Goal: Information Seeking & Learning: Learn about a topic

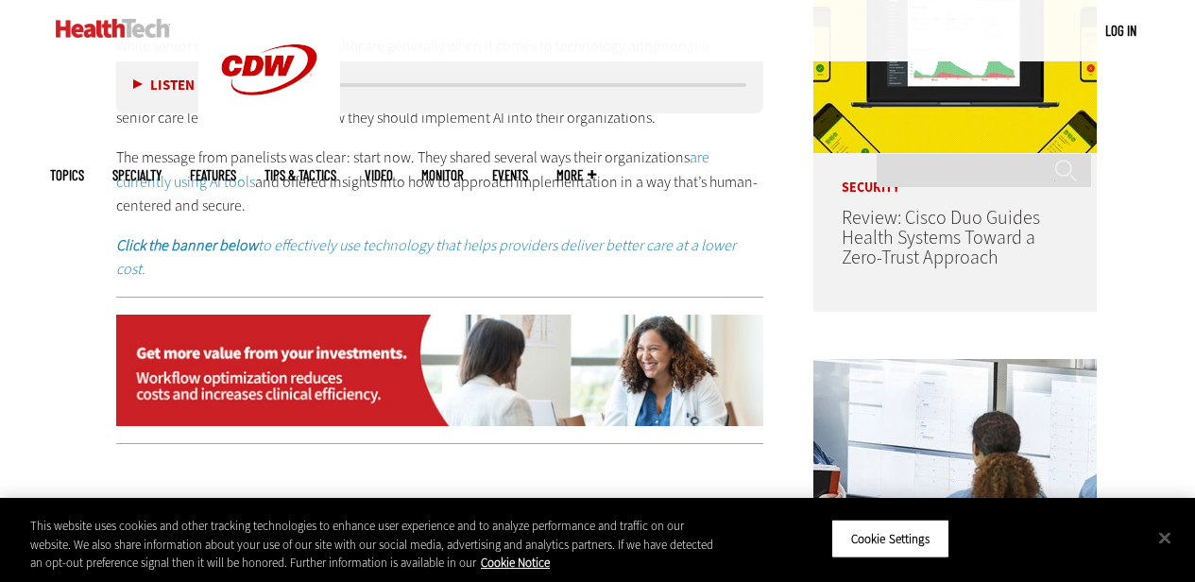
scroll to position [1115, 0]
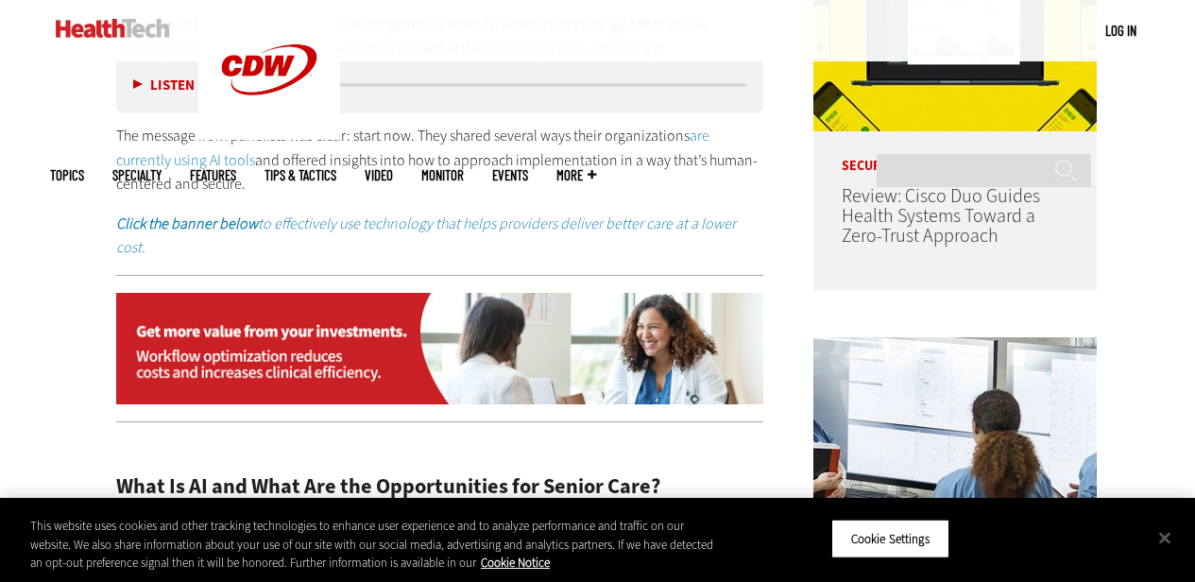
click at [705, 131] on link "are currently using AI tools" at bounding box center [412, 148] width 593 height 44
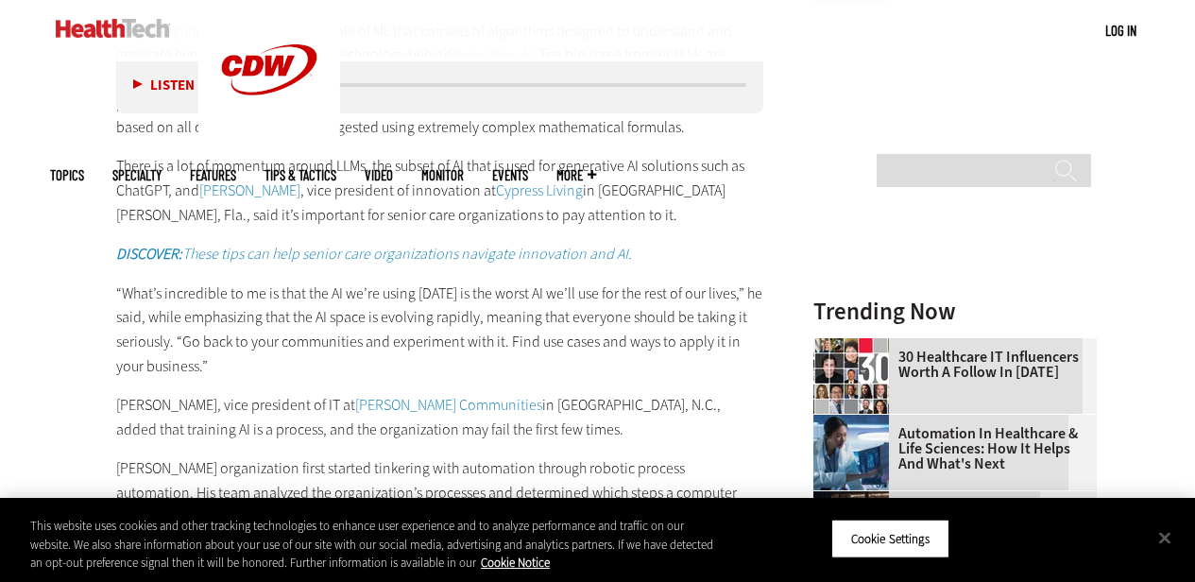
scroll to position [1907, 0]
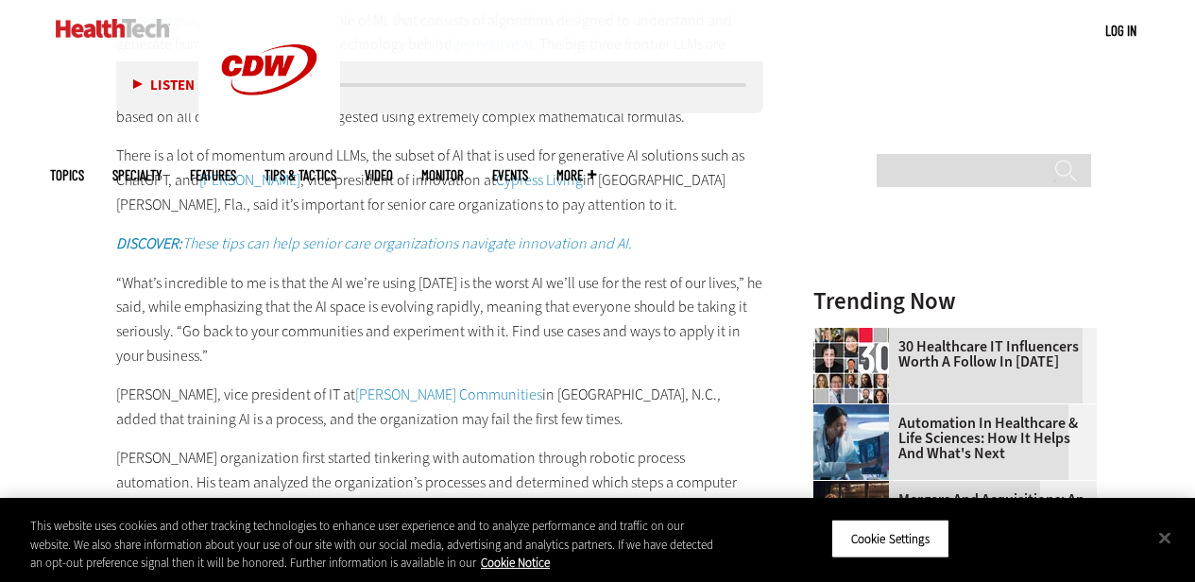
click at [620, 291] on p "“What’s incredible to me is that the AI we’re using today is the worst AI we’ll…" at bounding box center [440, 319] width 648 height 96
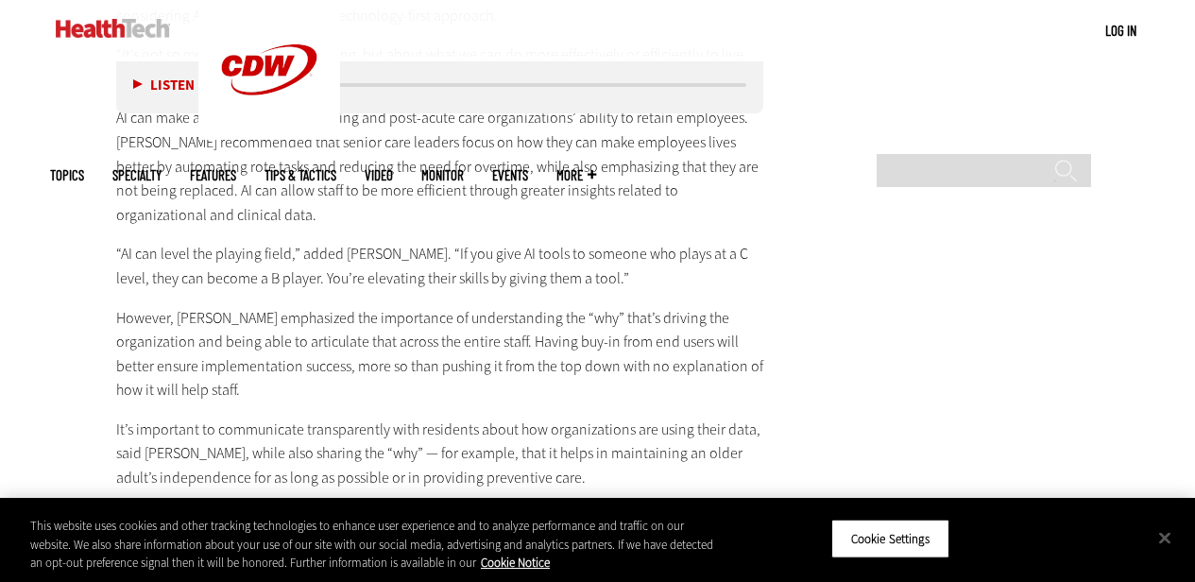
scroll to position [3749, 0]
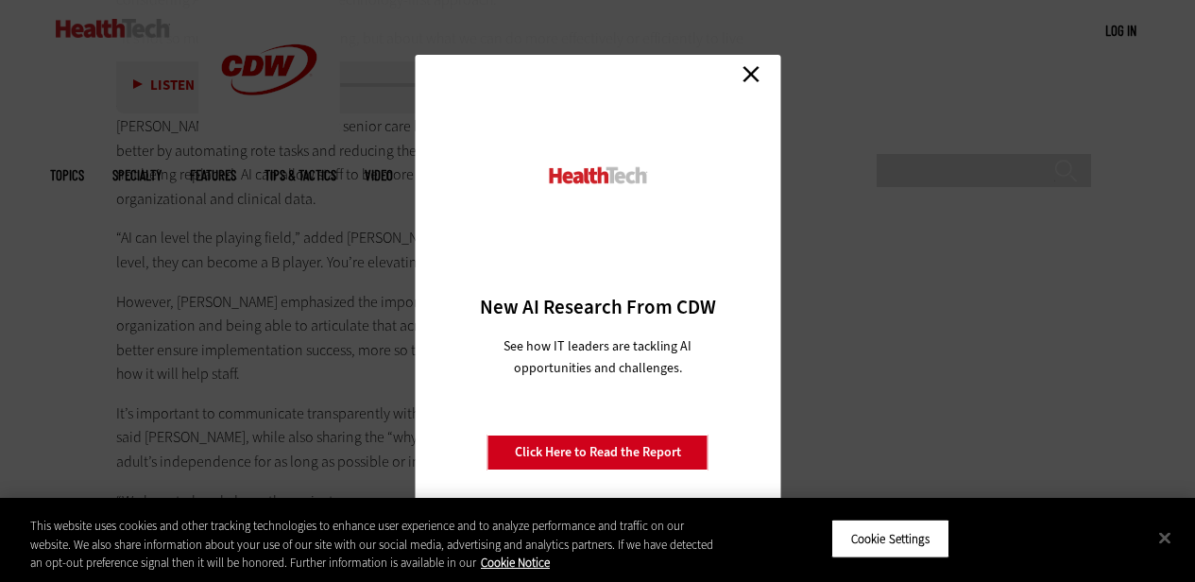
click at [743, 70] on link "Close" at bounding box center [751, 74] width 28 height 28
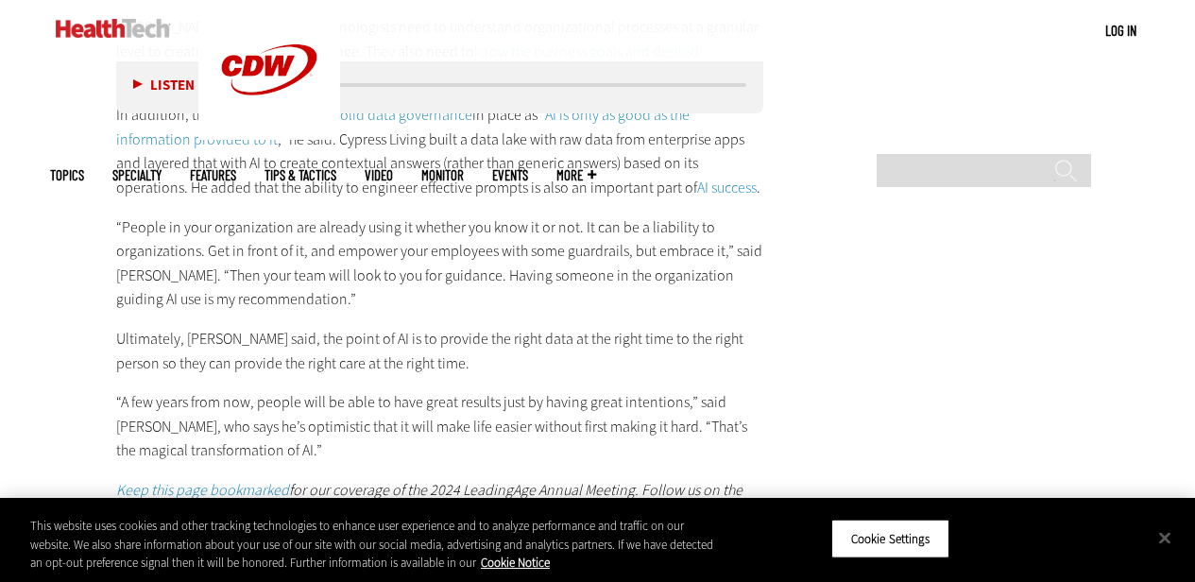
scroll to position [4294, 0]
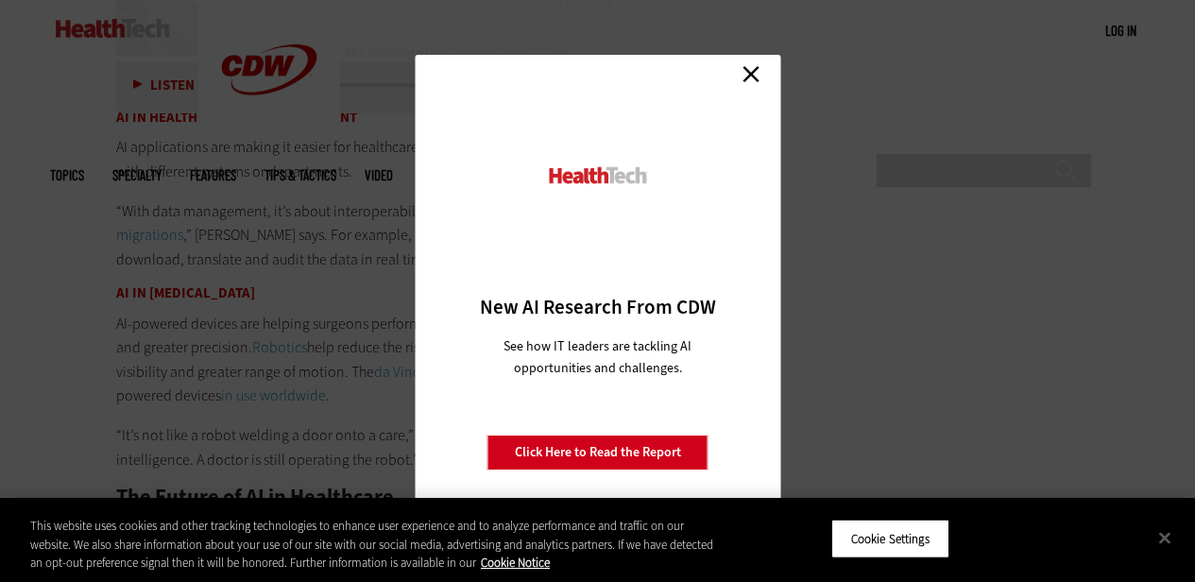
scroll to position [3312, 0]
click at [748, 70] on link "Close" at bounding box center [751, 74] width 28 height 28
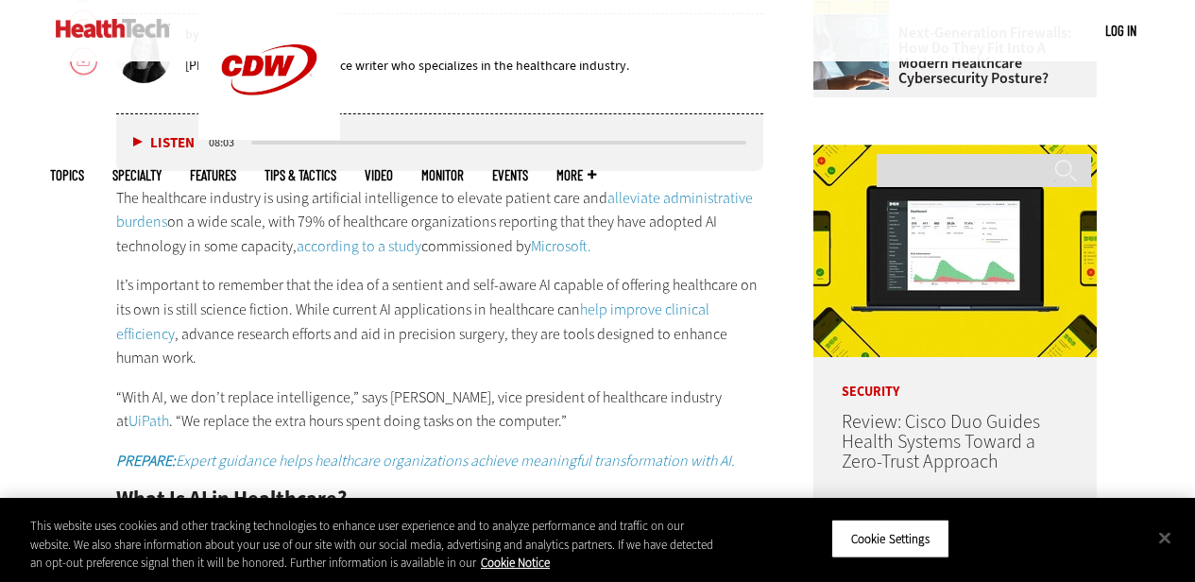
scroll to position [788, 0]
